Goal: Find specific page/section: Find specific page/section

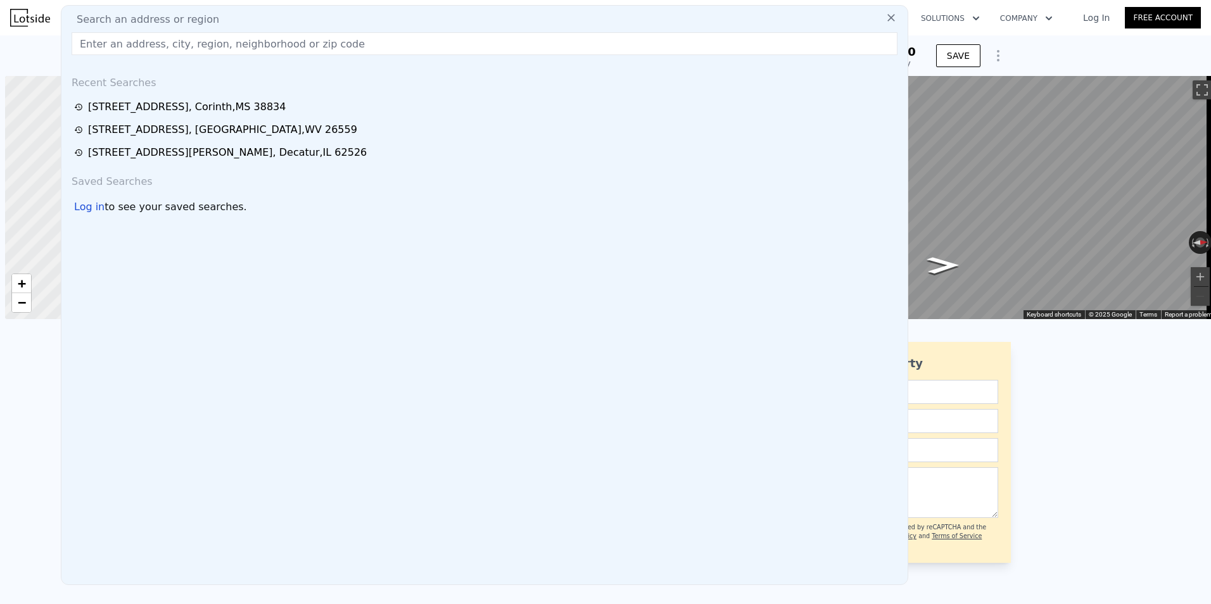
scroll to position [0, 5]
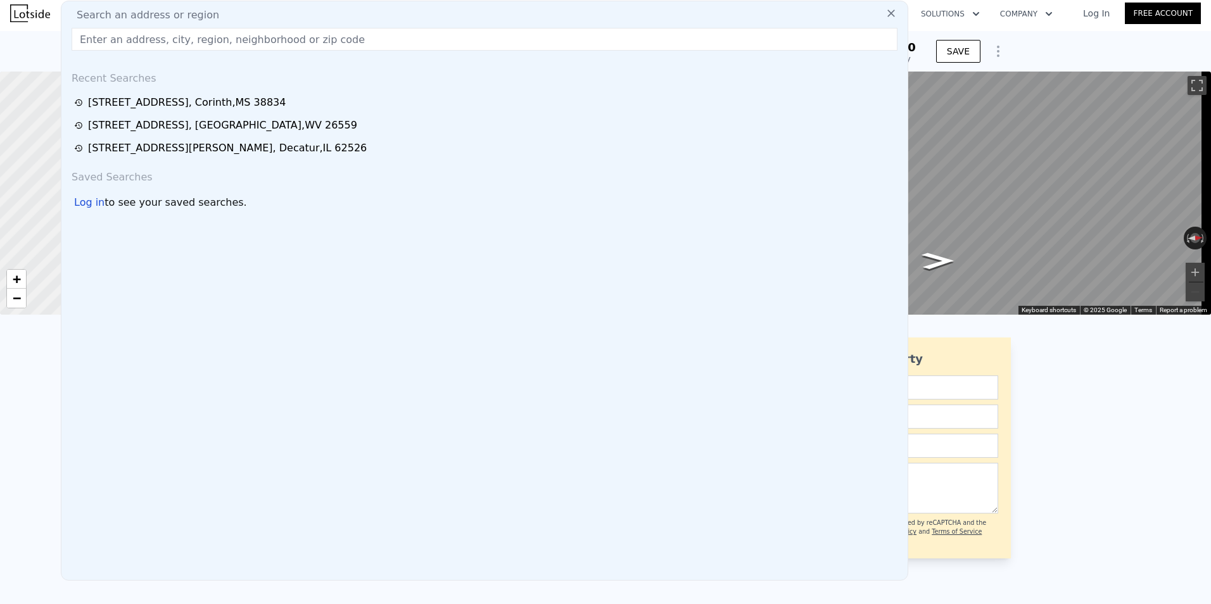
click at [131, 16] on span "Search an address or region" at bounding box center [143, 15] width 153 height 15
click at [124, 37] on input "text" at bounding box center [485, 39] width 826 height 23
paste input "[STREET_ADDRESS]"
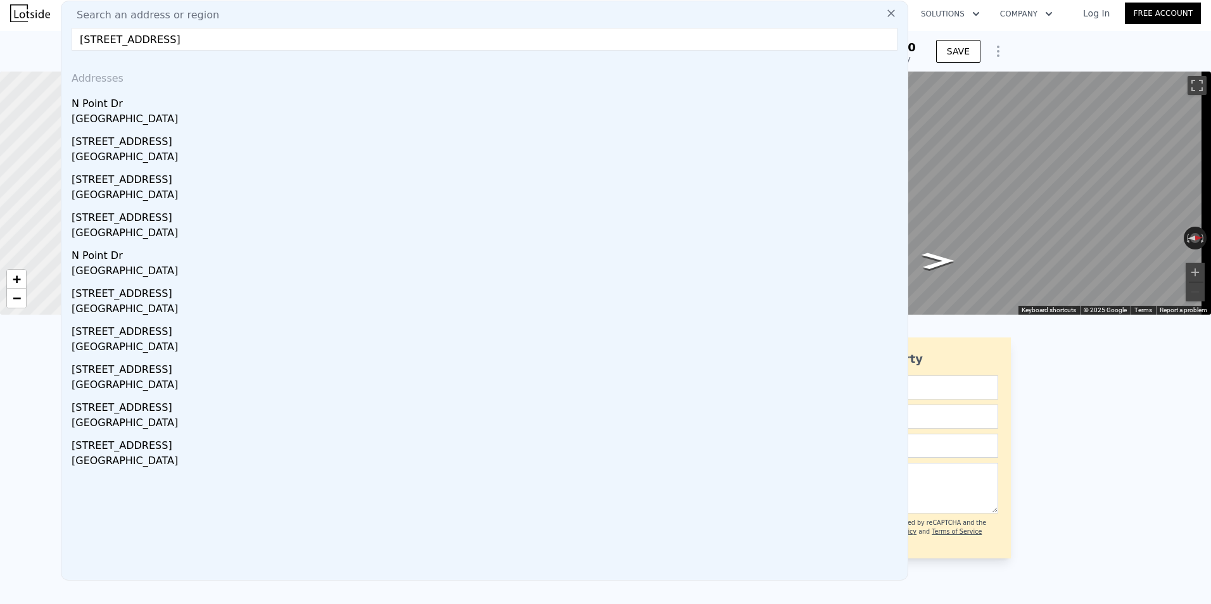
click at [101, 41] on input "[STREET_ADDRESS]" at bounding box center [485, 39] width 826 height 23
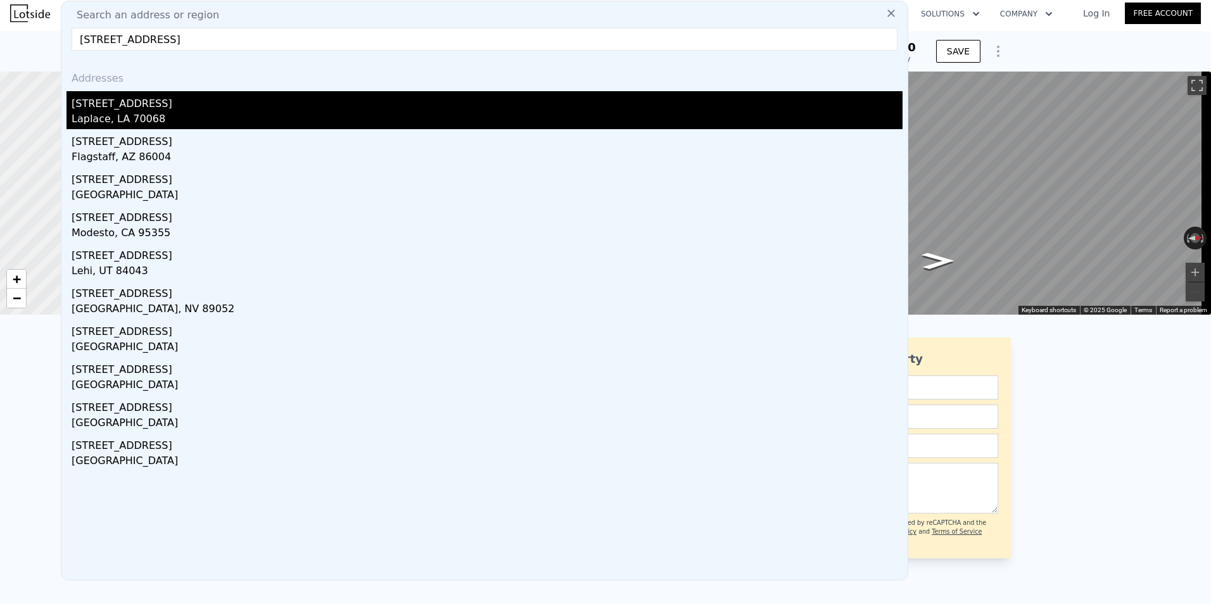
type input "[STREET_ADDRESS]"
click at [155, 108] on div "[STREET_ADDRESS]" at bounding box center [487, 101] width 831 height 20
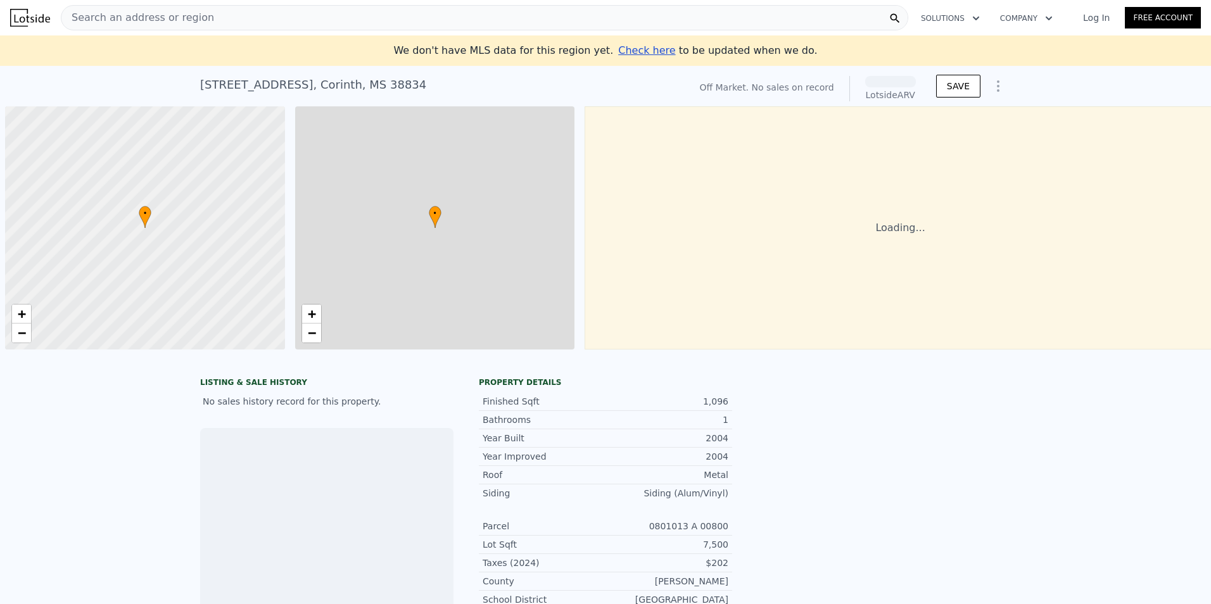
scroll to position [0, 5]
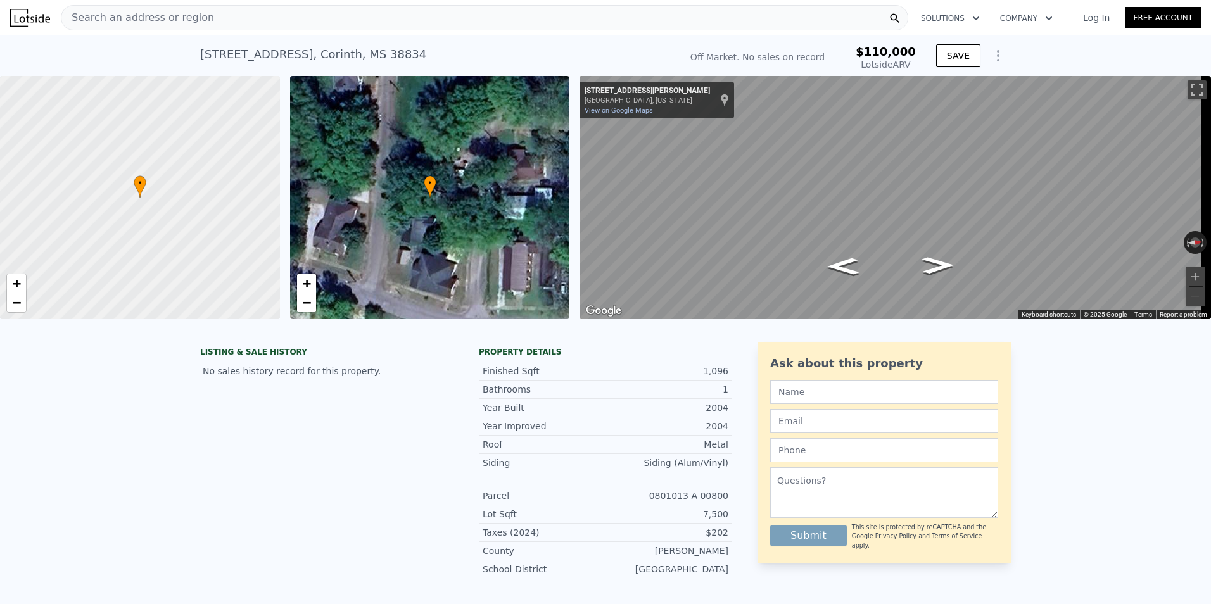
click at [176, 14] on span "Search an address or region" at bounding box center [137, 17] width 153 height 15
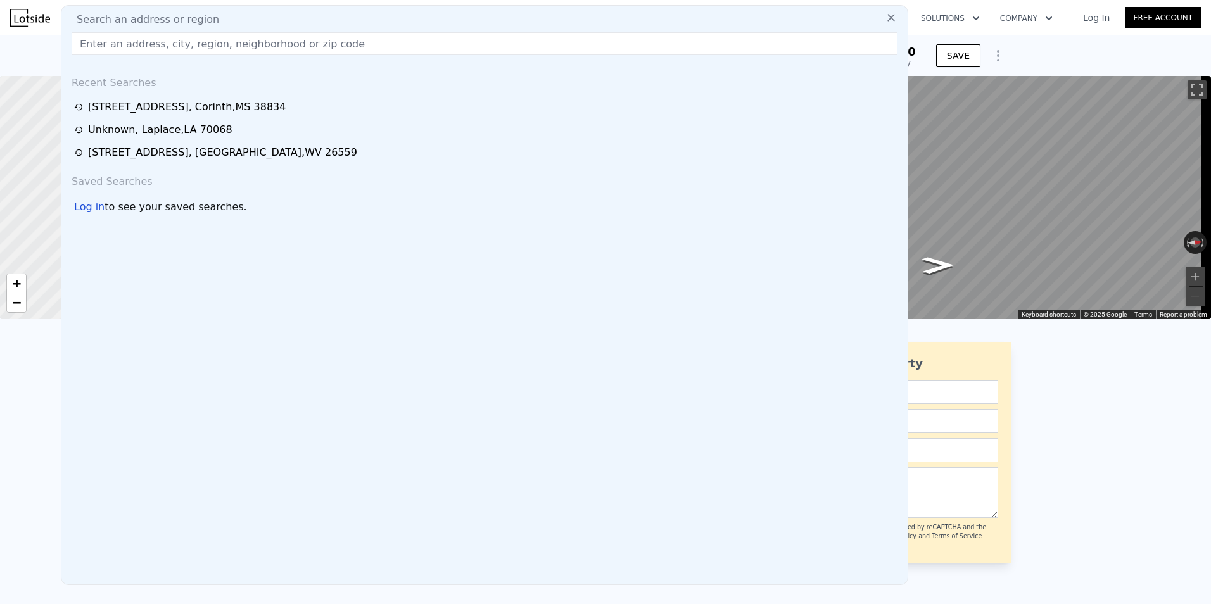
click at [103, 44] on input "text" at bounding box center [485, 43] width 826 height 23
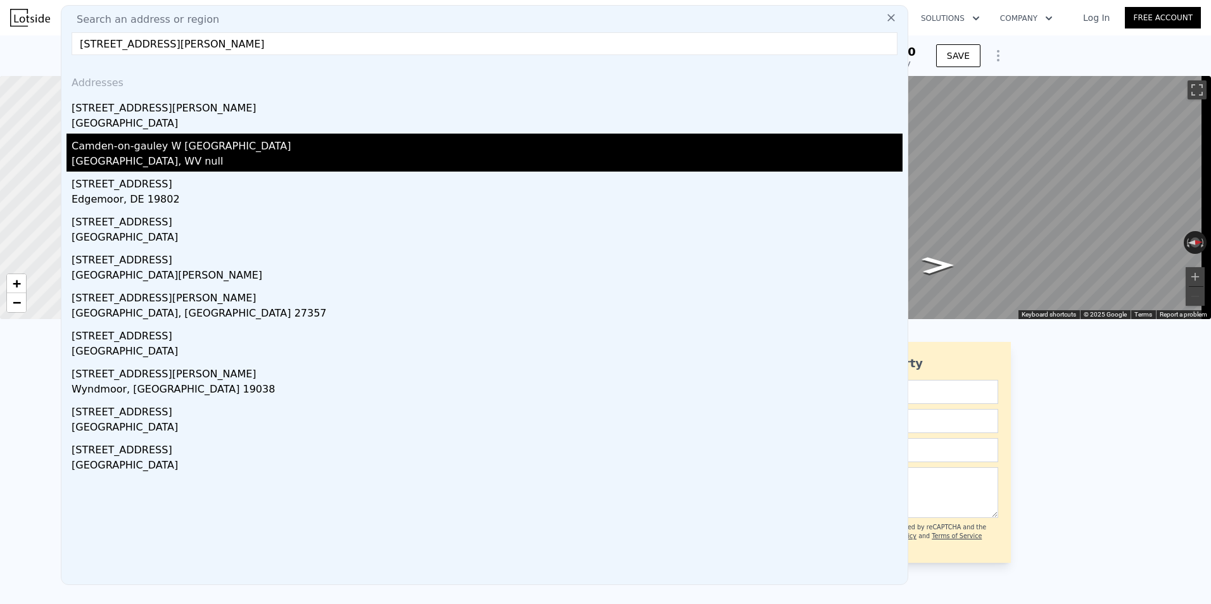
type input "8106 Webster Road, Camden-on-Gauley"
click at [150, 146] on div "Camden-on-gauley W Va" at bounding box center [487, 144] width 831 height 20
